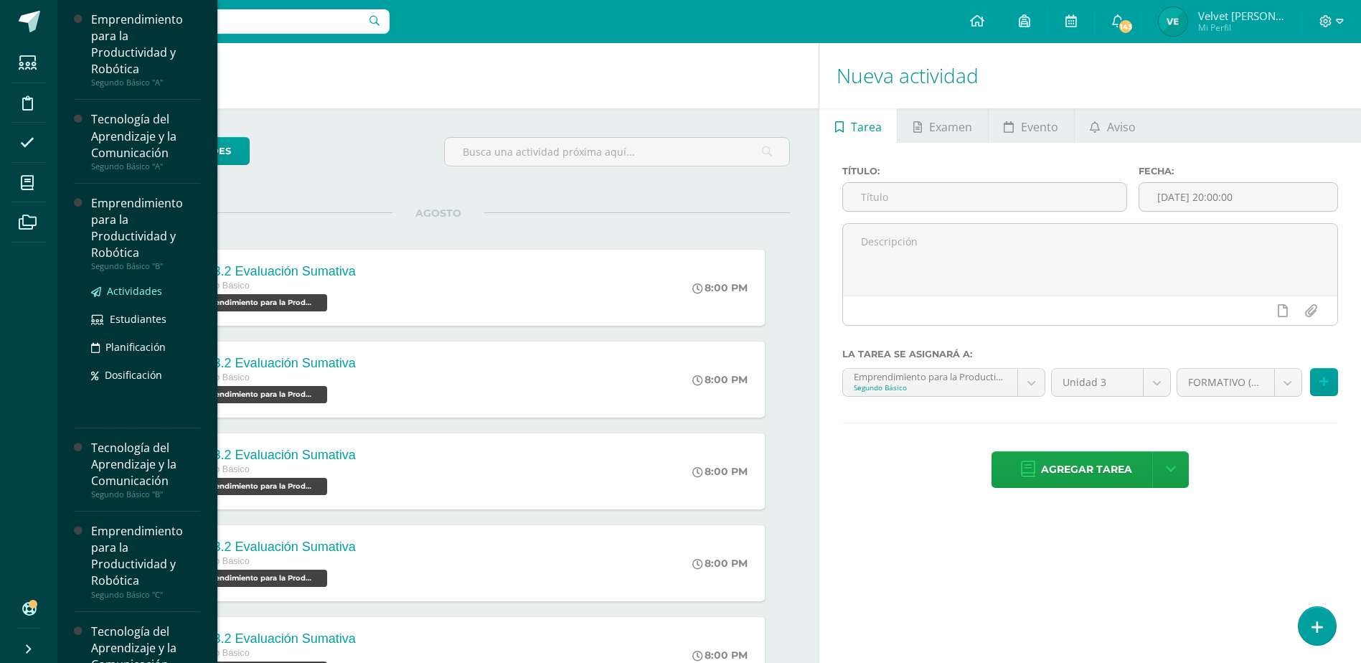
click at [135, 291] on span "Actividades" at bounding box center [134, 291] width 55 height 14
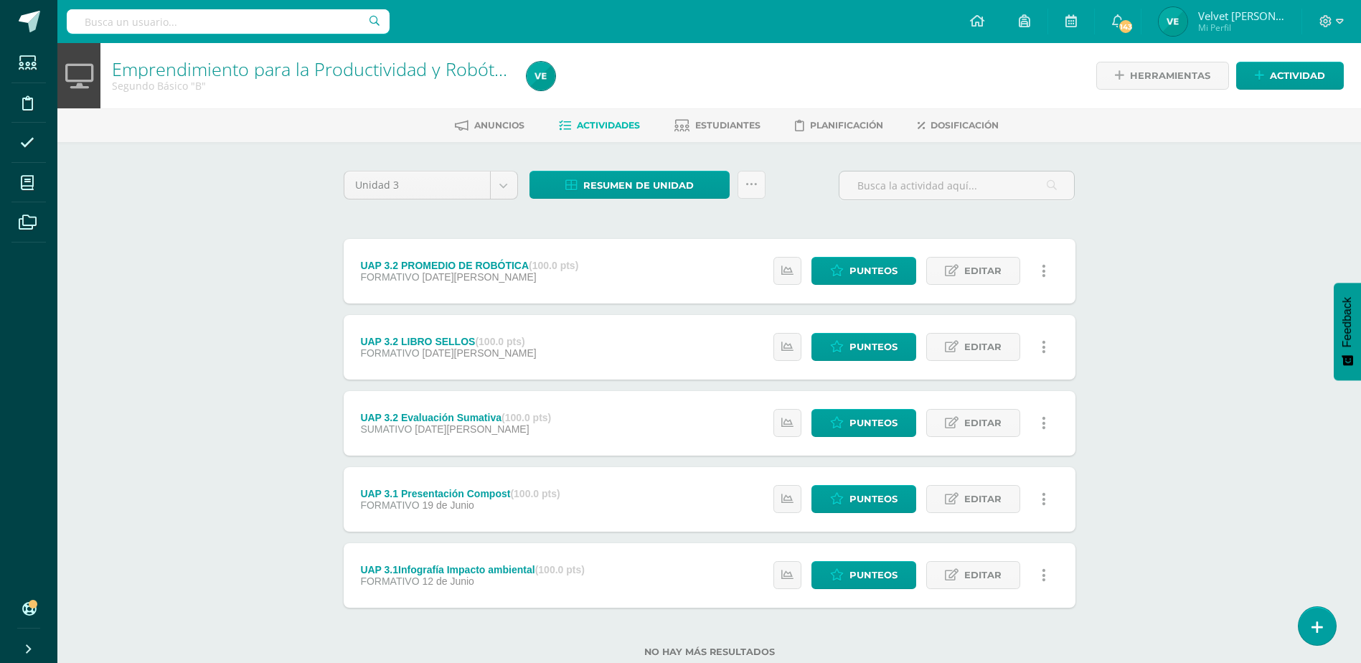
click at [194, 250] on div "Emprendimiento para la Productividad y Robótica Segundo Básico "B" Herramientas…" at bounding box center [709, 373] width 1304 height 660
click at [741, 188] on link at bounding box center [751, 185] width 28 height 28
click at [709, 227] on link "Subir actividades en masa" at bounding box center [715, 230] width 158 height 34
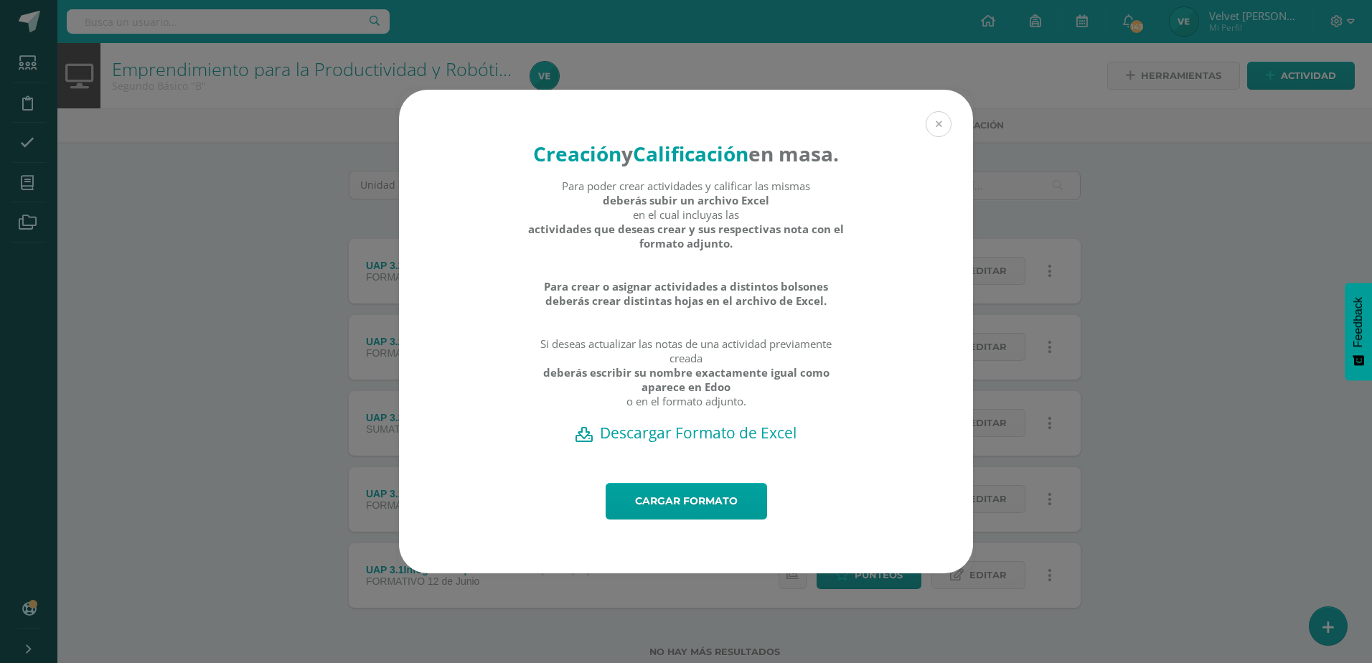
click at [931, 118] on button at bounding box center [938, 124] width 26 height 26
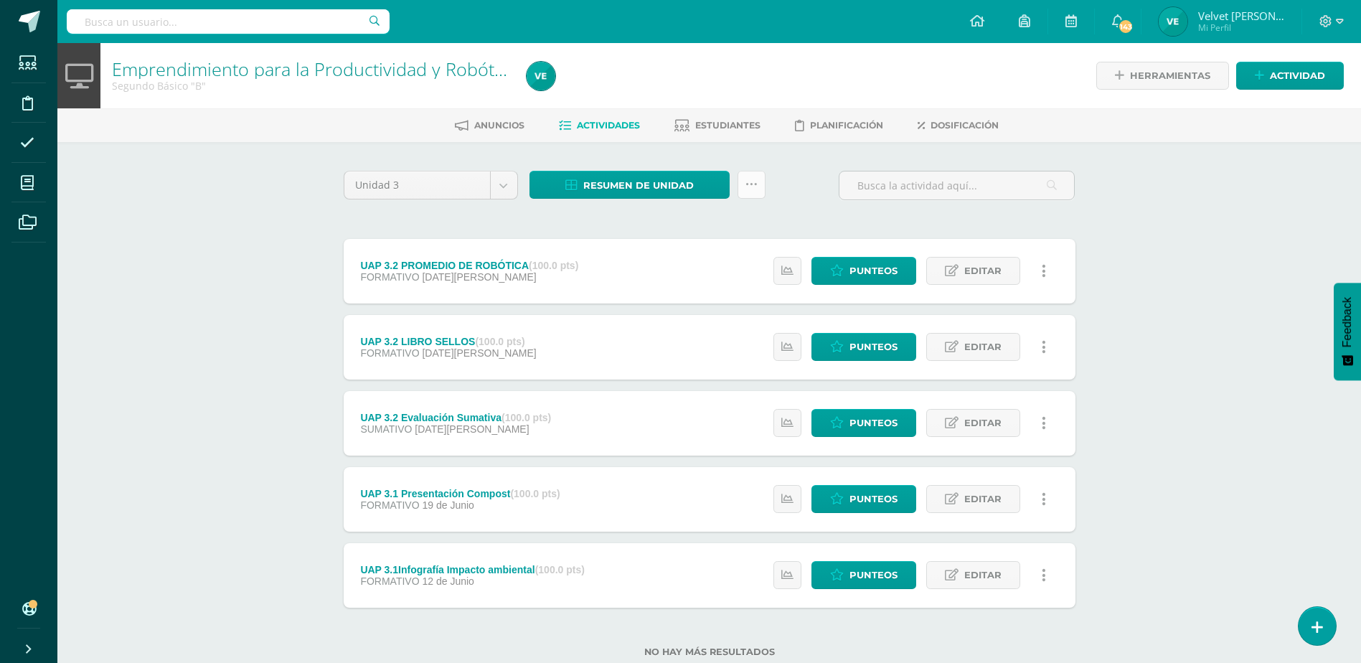
click at [755, 176] on link at bounding box center [751, 185] width 28 height 28
click at [704, 225] on link "Subir actividades en masa" at bounding box center [715, 230] width 158 height 34
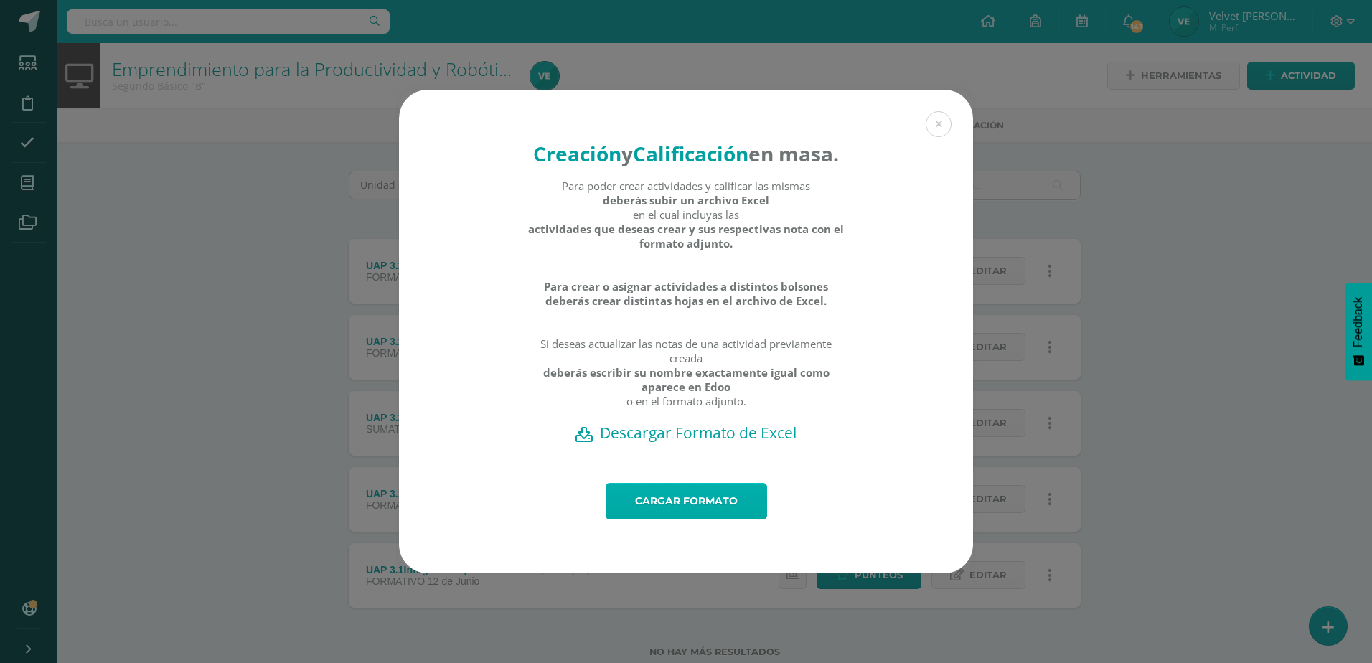
click at [659, 509] on link "Cargar formato" at bounding box center [685, 501] width 161 height 37
click at [722, 423] on div "Para poder crear actividades y calificar las mismas deberás subir un archivo Ex…" at bounding box center [686, 301] width 318 height 244
click at [717, 443] on h2 "Descargar Formato de Excel" at bounding box center [686, 433] width 524 height 20
click at [940, 117] on button at bounding box center [938, 124] width 26 height 26
